Goal: Task Accomplishment & Management: Manage account settings

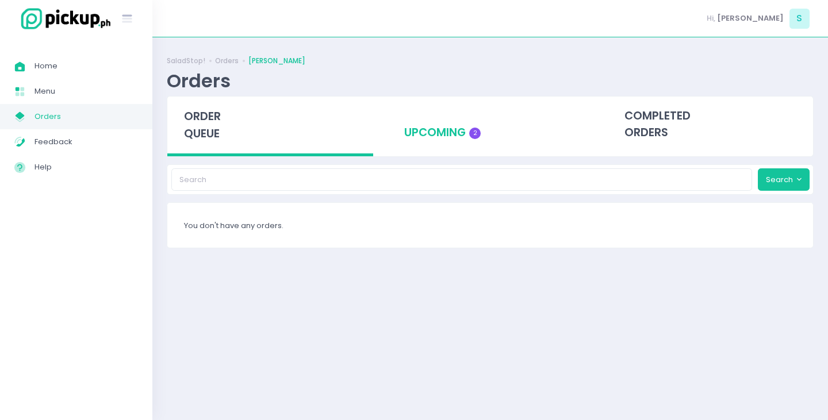
click at [463, 133] on div "upcoming 2" at bounding box center [490, 125] width 206 height 56
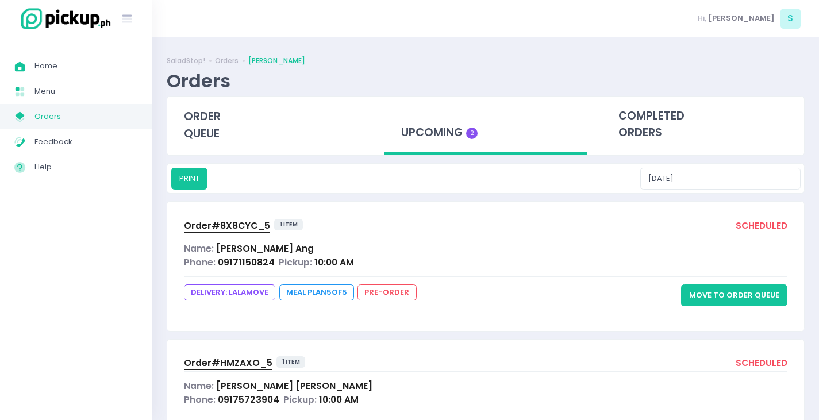
click at [715, 294] on button "Move to Order Queue" at bounding box center [734, 296] width 106 height 22
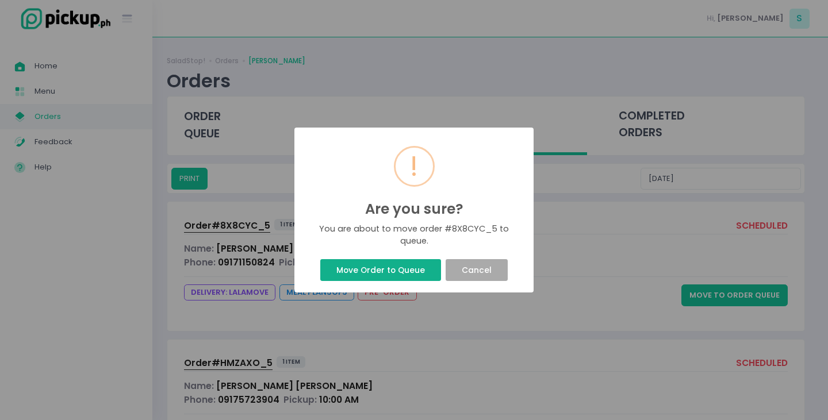
click at [403, 270] on button "Move Order to Queue" at bounding box center [380, 270] width 120 height 22
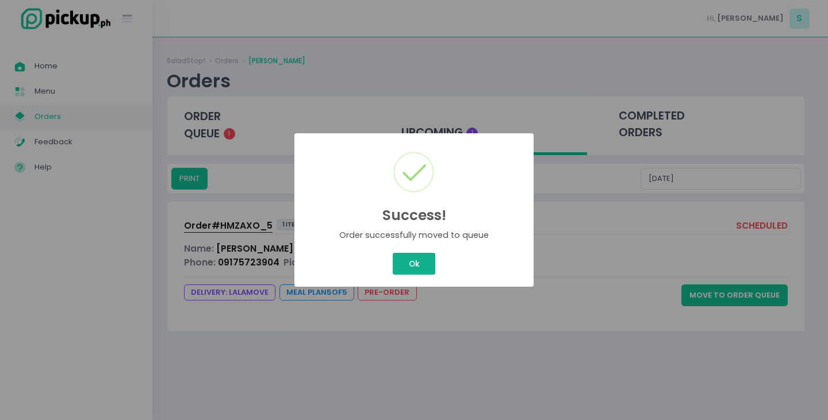
click at [416, 262] on button "Ok" at bounding box center [414, 264] width 43 height 22
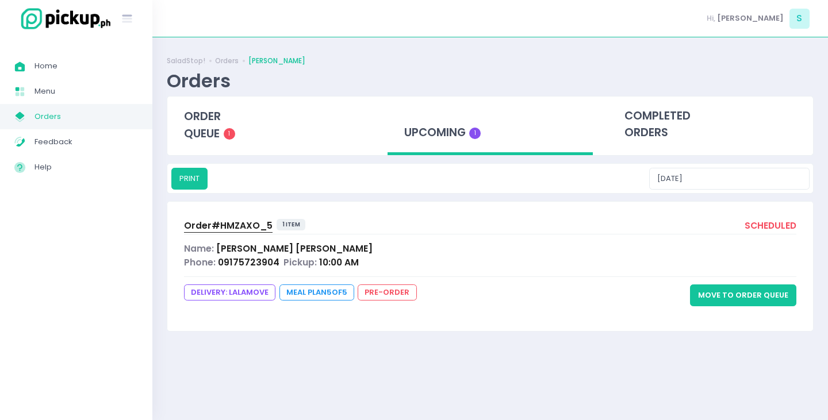
click at [742, 297] on button "Move to Order Queue" at bounding box center [743, 296] width 106 height 22
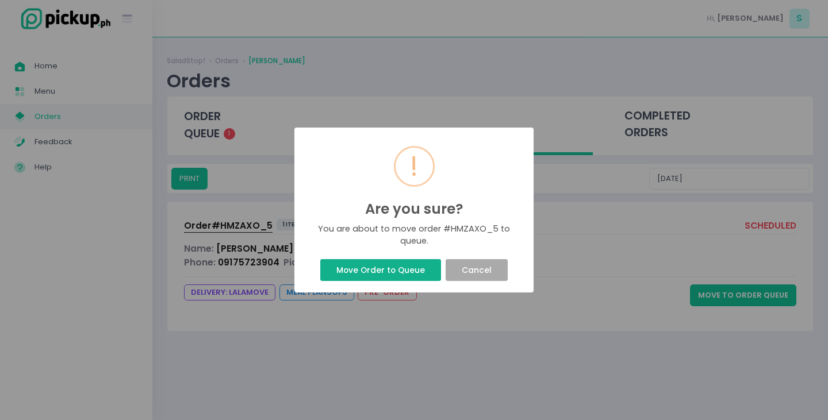
click at [380, 270] on button "Move Order to Queue" at bounding box center [380, 270] width 120 height 22
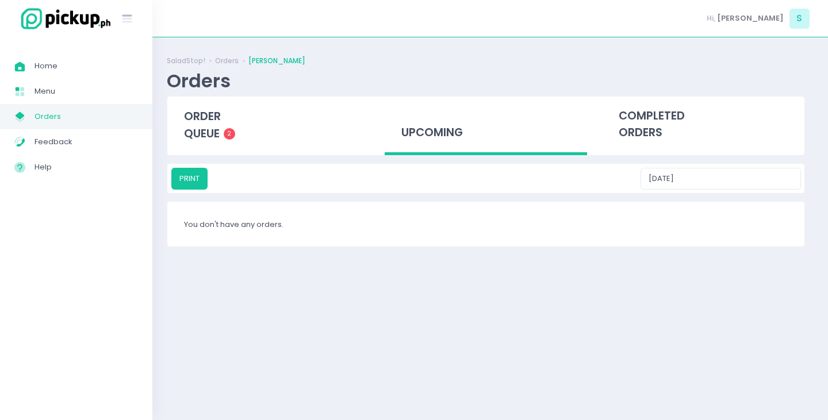
click at [420, 243] on button "Ok" at bounding box center [413, 237] width 21 height 11
click at [204, 124] on div "order queue 2" at bounding box center [270, 125] width 206 height 57
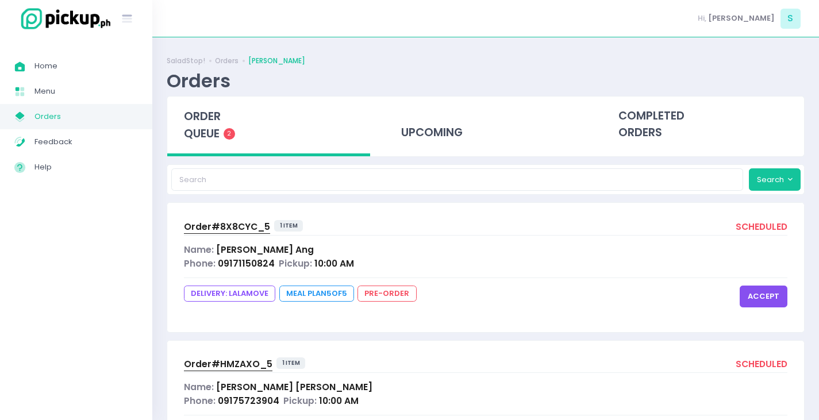
click at [769, 298] on button "accept" at bounding box center [764, 297] width 48 height 22
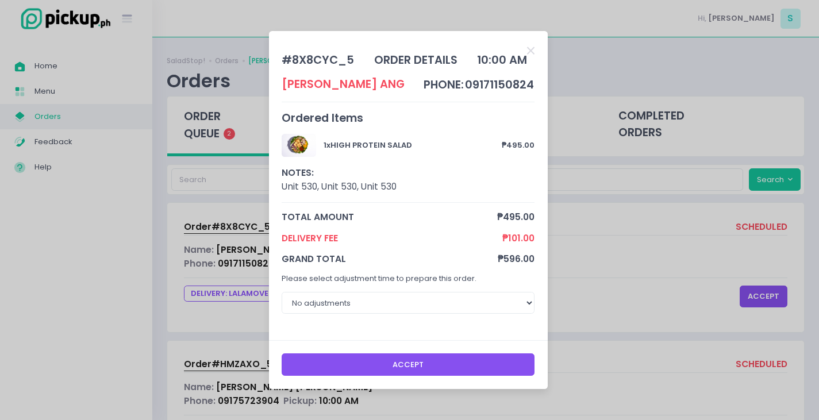
click at [468, 362] on button "Accept" at bounding box center [408, 365] width 253 height 22
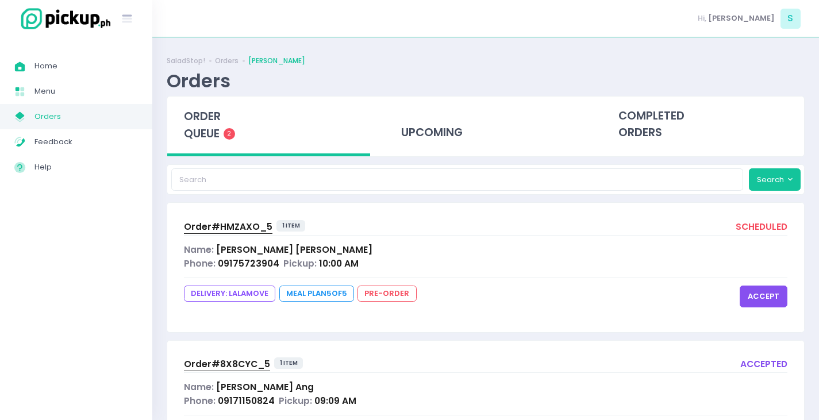
click at [427, 257] on div "Phone: 09175723904 Pickup: 10:00 AM" at bounding box center [486, 263] width 604 height 13
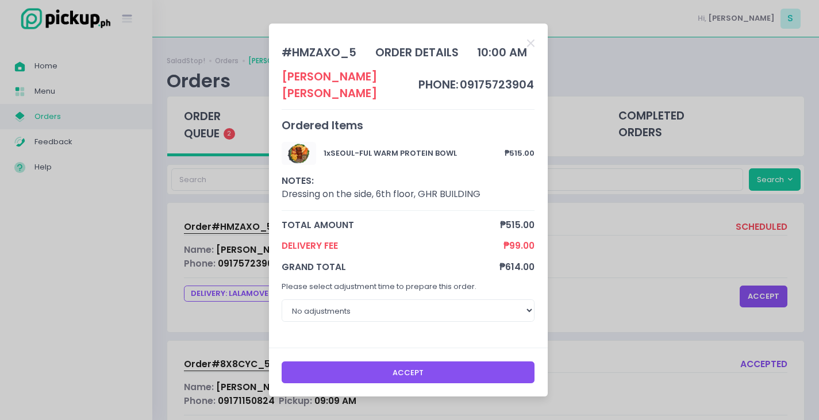
click at [439, 362] on button "Accept" at bounding box center [408, 373] width 253 height 22
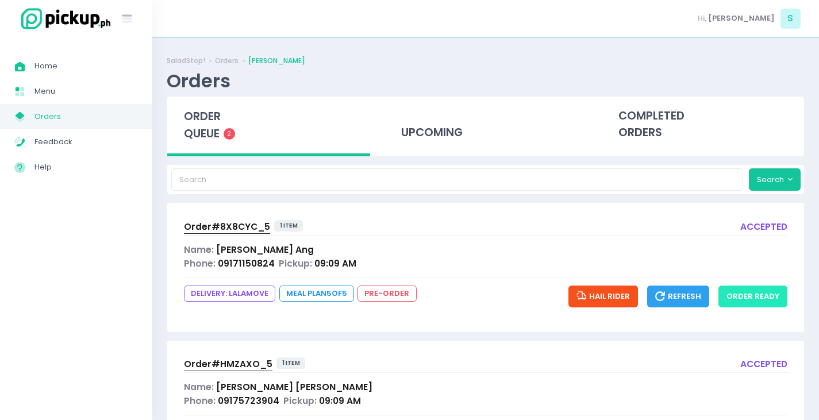
click at [772, 294] on button "order ready" at bounding box center [753, 297] width 69 height 22
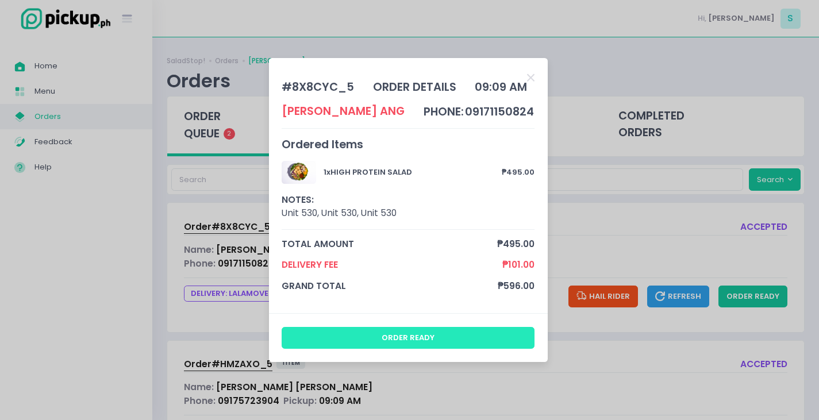
click at [378, 335] on button "order ready" at bounding box center [408, 338] width 253 height 22
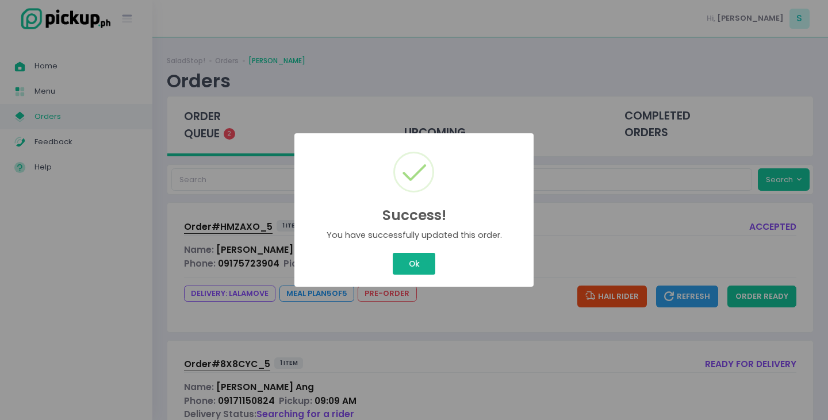
click at [419, 256] on button "Ok" at bounding box center [414, 264] width 43 height 22
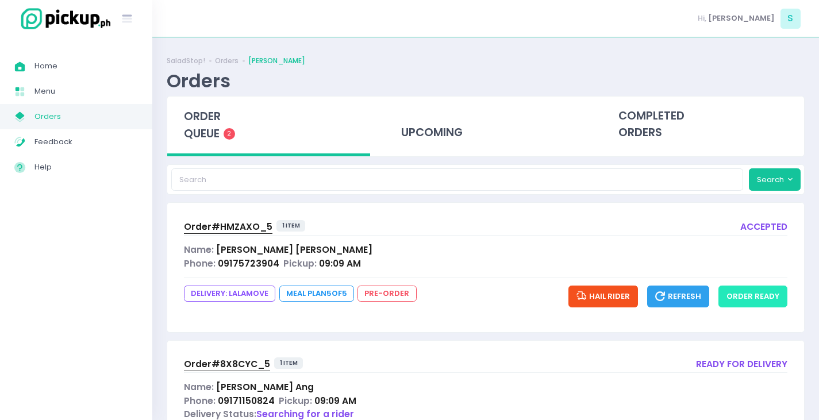
click at [781, 300] on button "order ready" at bounding box center [753, 297] width 69 height 22
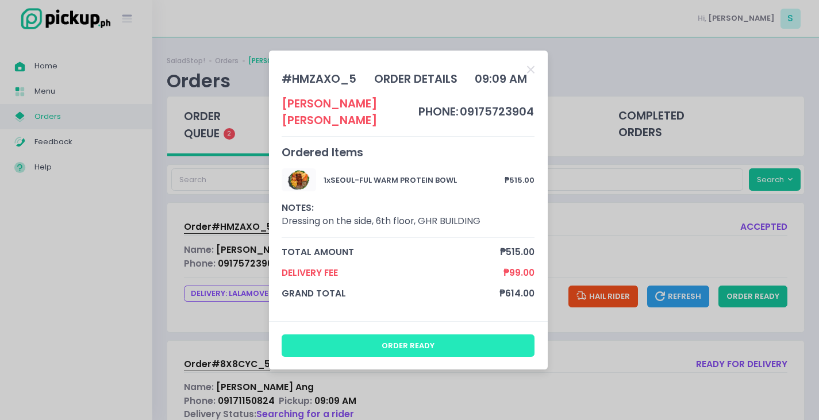
click at [435, 341] on button "order ready" at bounding box center [408, 346] width 253 height 22
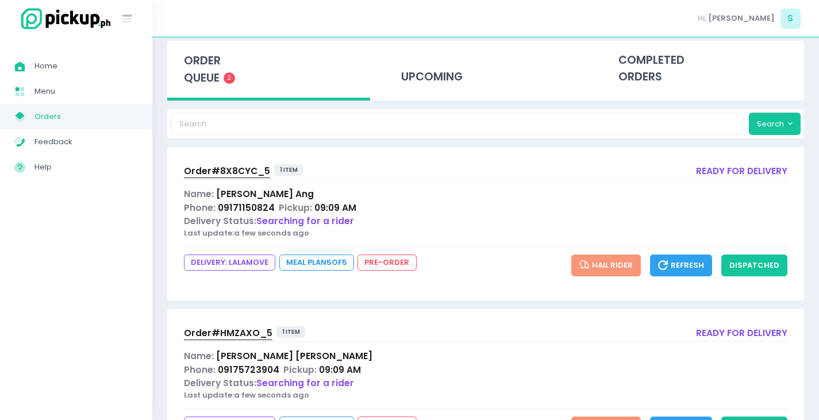
scroll to position [121, 0]
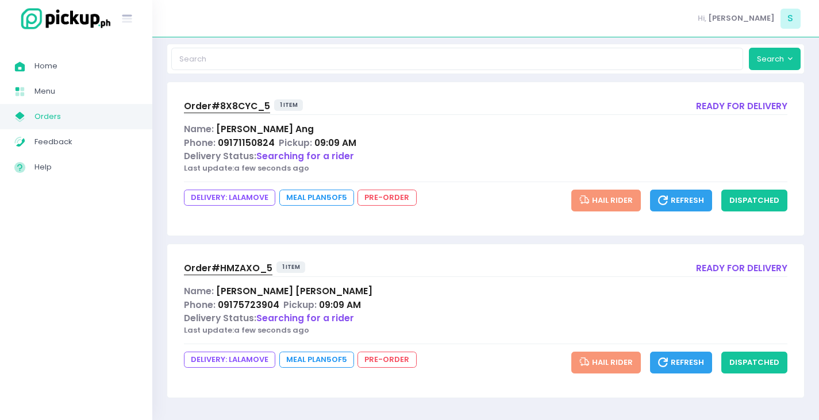
click at [236, 102] on span "Order# 8X8CYC_5" at bounding box center [227, 106] width 86 height 12
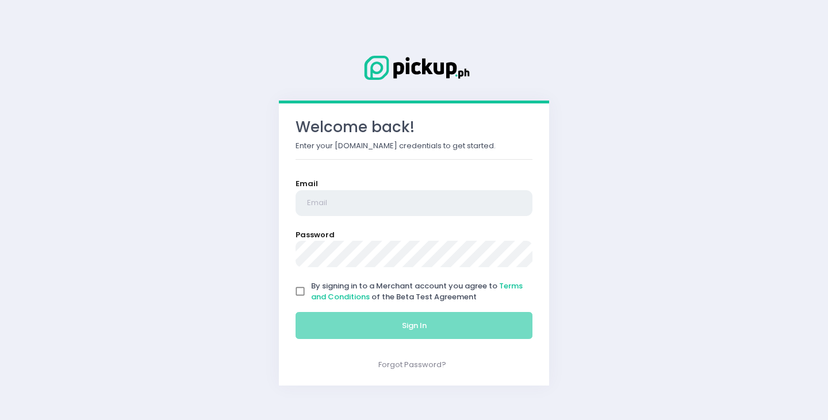
type input "[EMAIL_ADDRESS][PERSON_NAME][DOMAIN_NAME]"
drag, startPoint x: 295, startPoint y: 292, endPoint x: 301, endPoint y: 300, distance: 10.2
click at [296, 292] on input "By signing in to a Merchant account you agree to Terms and Conditions of the Be…" at bounding box center [300, 292] width 22 height 22
checkbox input "true"
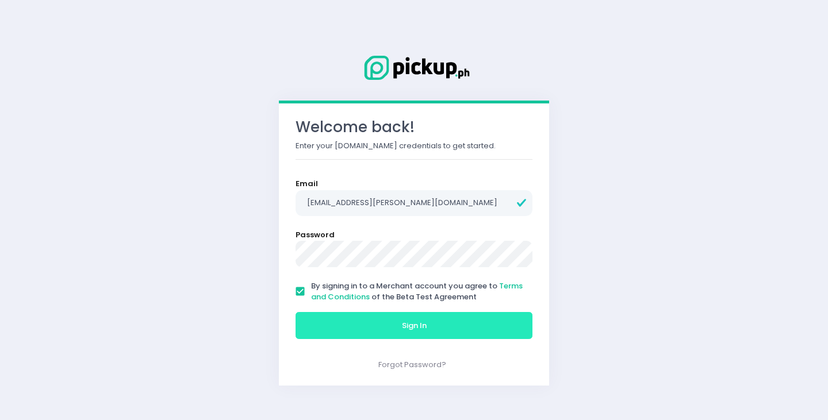
click at [321, 325] on button "Sign In" at bounding box center [413, 326] width 237 height 28
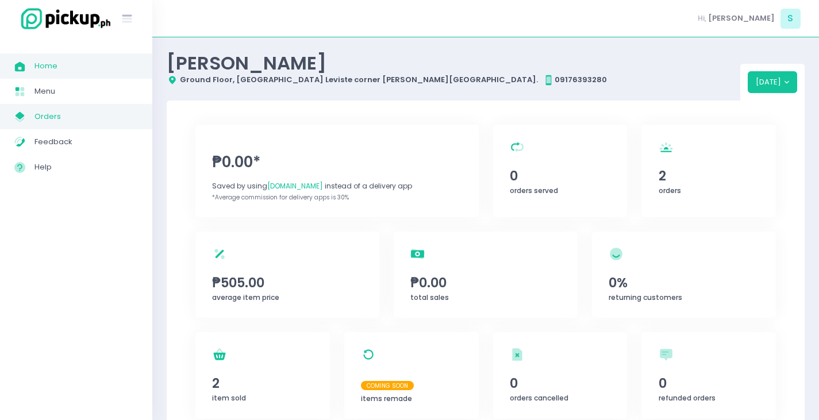
click at [60, 119] on span "Orders" at bounding box center [85, 116] width 103 height 15
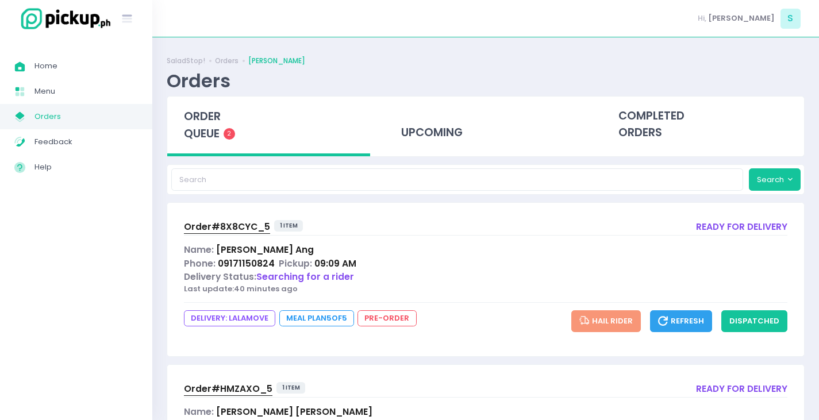
click at [240, 218] on div "Order# 8X8CYC_5 1 item ready for delivery Name: Aimee Ang Phone: 09171150824 Pi…" at bounding box center [485, 279] width 637 height 153
click at [231, 226] on span "Order# 8X8CYC_5" at bounding box center [227, 227] width 86 height 12
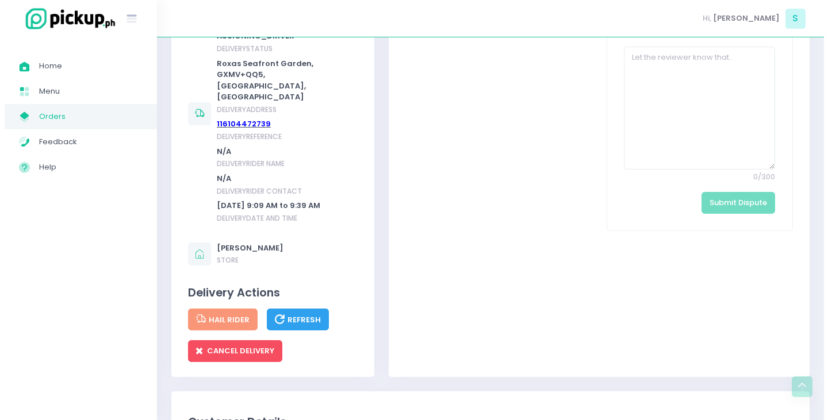
scroll to position [575, 0]
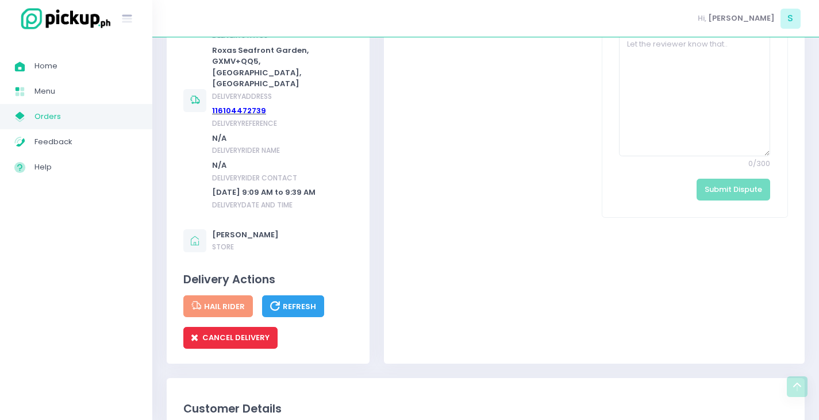
click at [234, 339] on span "CANCEL DELIVERY" at bounding box center [230, 337] width 78 height 11
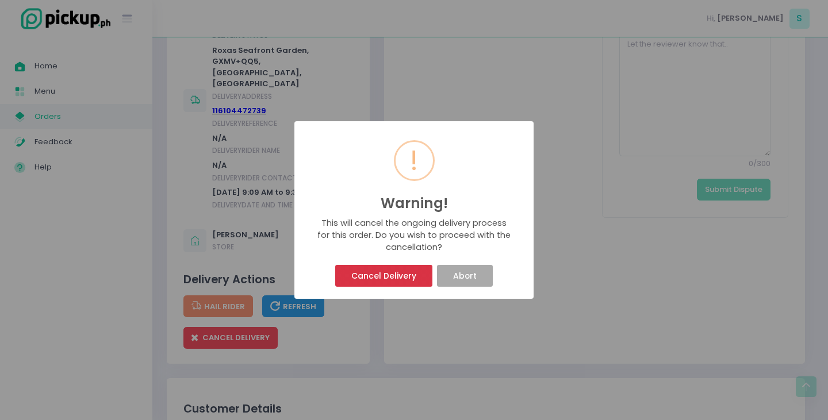
click at [368, 286] on button "Cancel Delivery" at bounding box center [383, 276] width 97 height 22
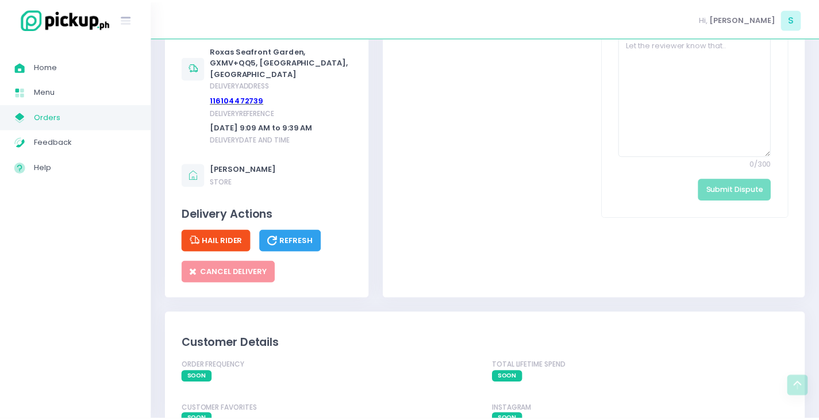
scroll to position [0, 0]
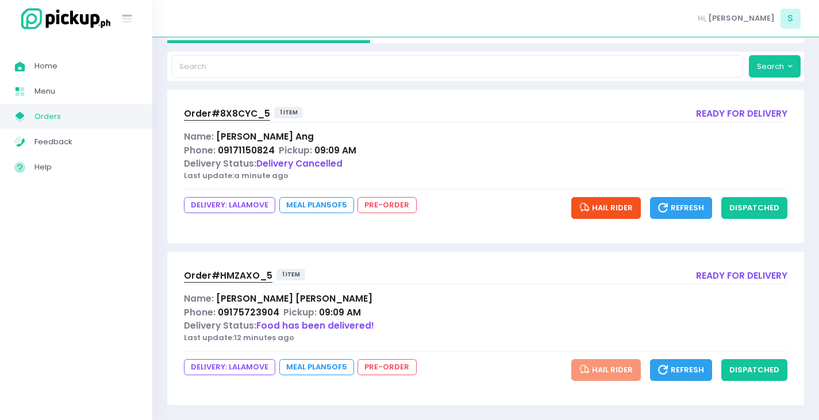
scroll to position [121, 0]
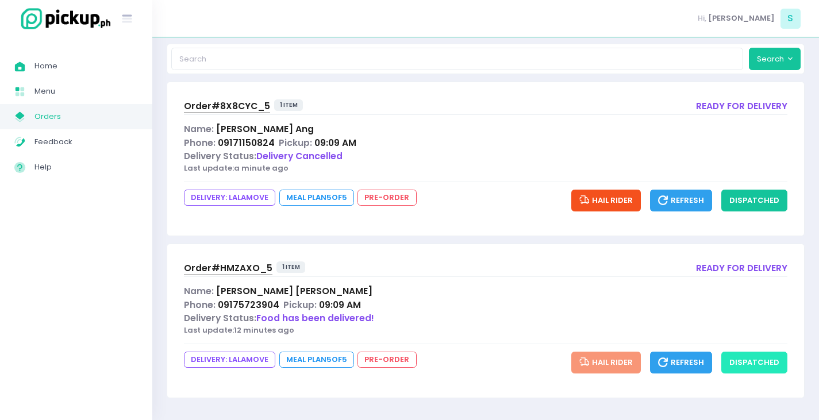
click at [754, 365] on button "dispatched" at bounding box center [754, 363] width 66 height 22
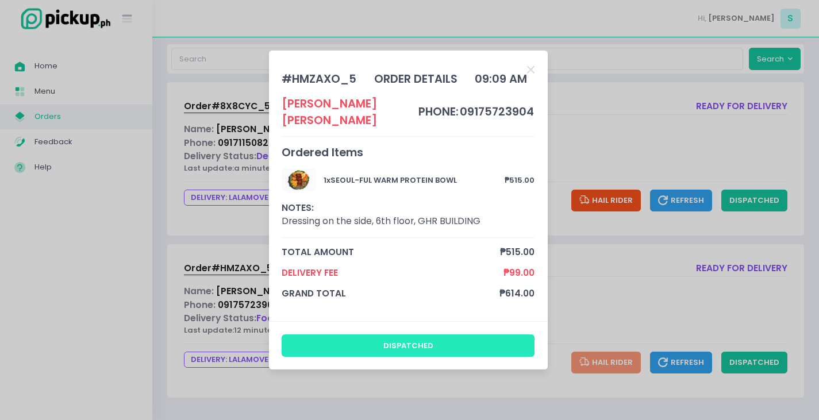
click at [426, 340] on button "dispatched" at bounding box center [408, 346] width 253 height 22
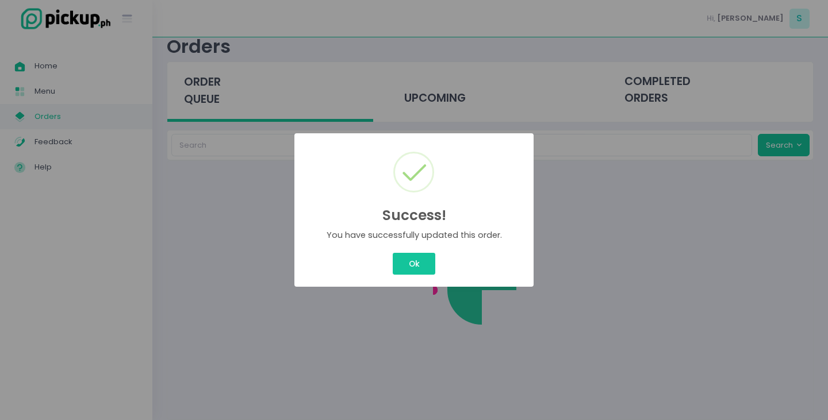
scroll to position [0, 0]
